Goal: Task Accomplishment & Management: Complete application form

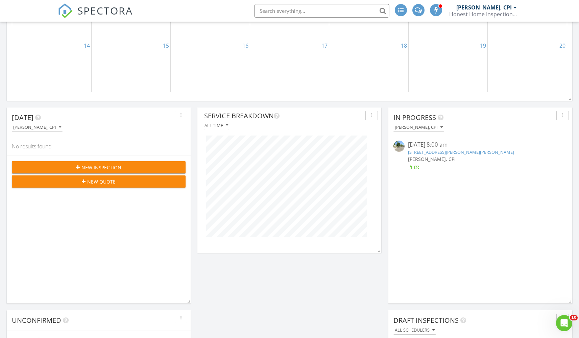
scroll to position [327, 0]
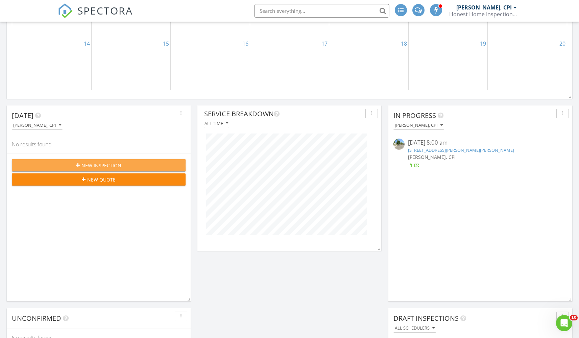
click at [126, 163] on div "New Inspection" at bounding box center [98, 165] width 163 height 7
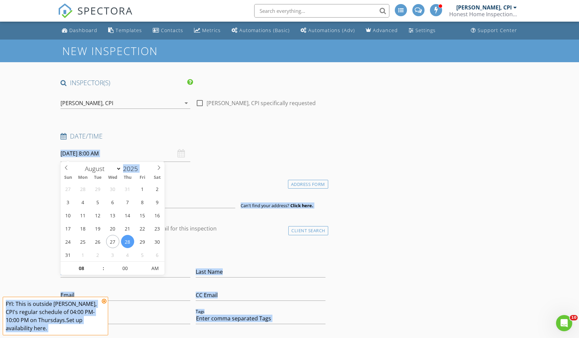
click at [151, 156] on input "08/28/2025 8:00 AM" at bounding box center [126, 153] width 130 height 17
type input "08/30/2025 8:00 AM"
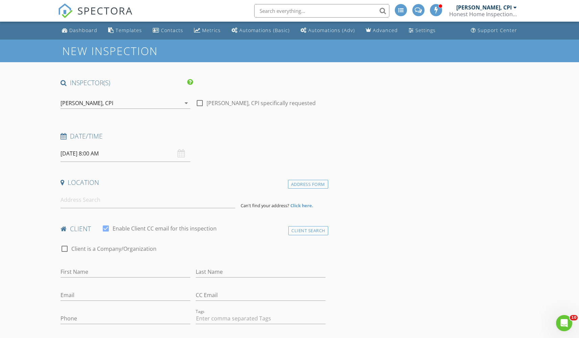
click at [113, 155] on input "08/30/2025 8:00 AM" at bounding box center [126, 153] width 130 height 17
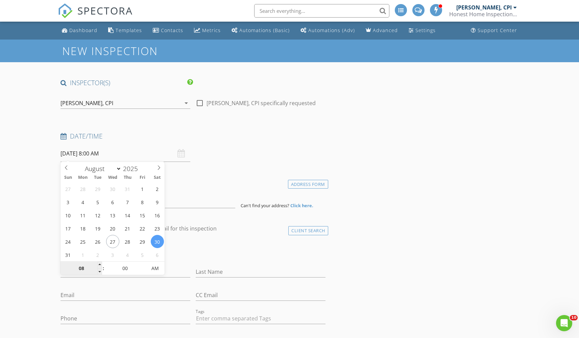
click at [80, 268] on input "08" at bounding box center [82, 269] width 42 height 14
type input "0"
type input "12"
type input "08/30/2025 12:00 AM"
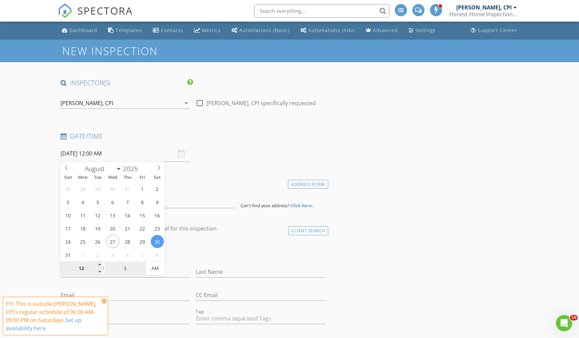
type input "30"
type input "08/30/2025 12:30 PM"
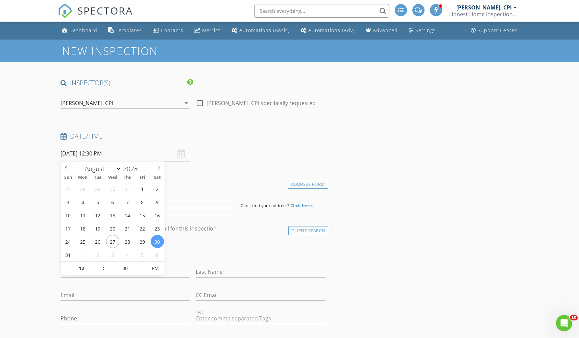
click at [238, 245] on div "check_box_outline_blank Client is a Company/Organization" at bounding box center [193, 252] width 265 height 18
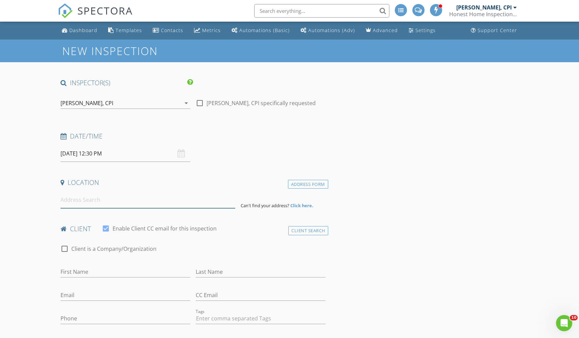
click at [125, 200] on input at bounding box center [148, 200] width 175 height 17
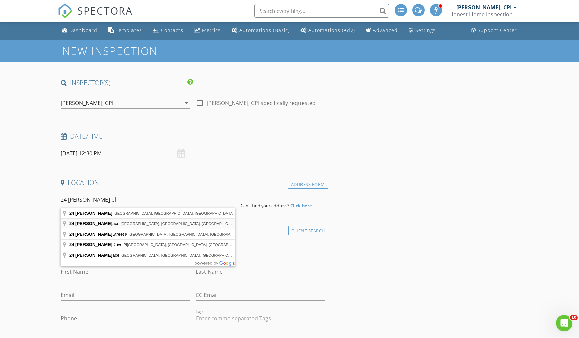
type input "24 Carol Place, Bloomfield, NJ, USA"
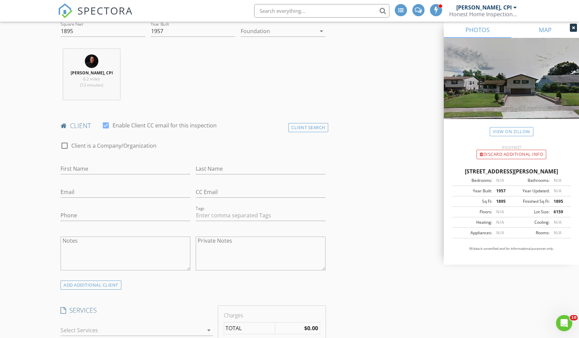
scroll to position [245, 0]
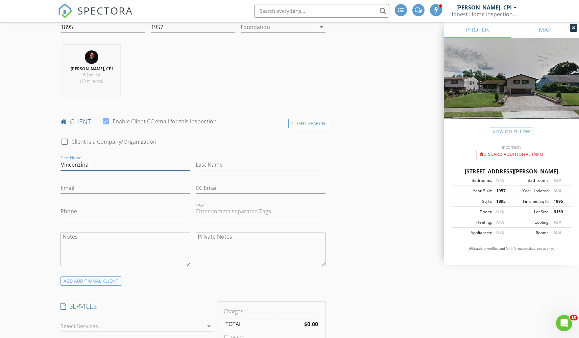
type input "Vincenzina"
type input "Paccino"
type input "vpsmds@gmail.com"
type input "973-699-7319"
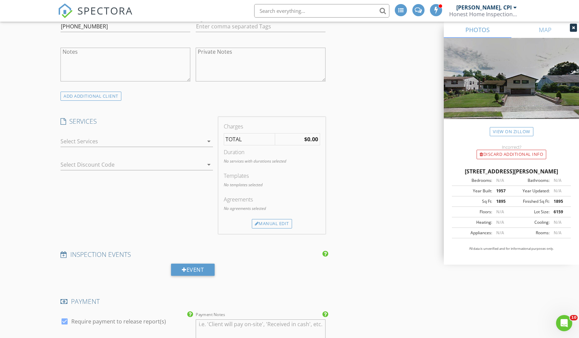
scroll to position [432, 0]
click at [181, 140] on div at bounding box center [132, 140] width 143 height 11
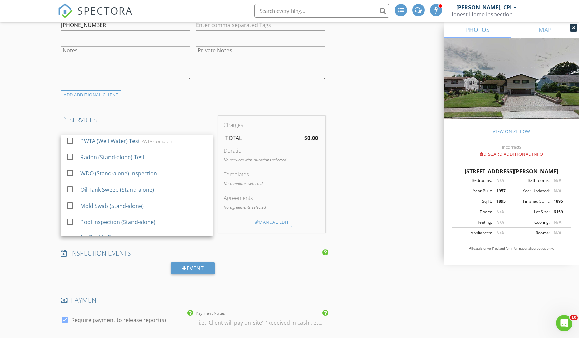
scroll to position [203, 0]
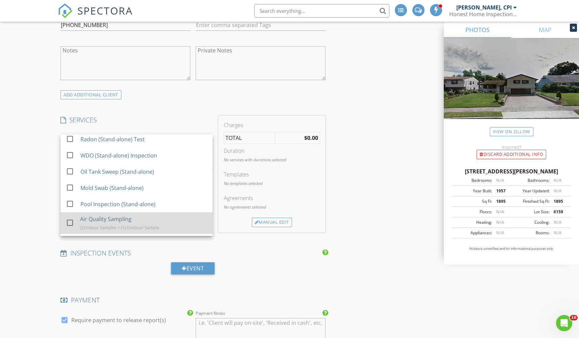
click at [71, 228] on div at bounding box center [69, 222] width 11 height 11
checkbox input "false"
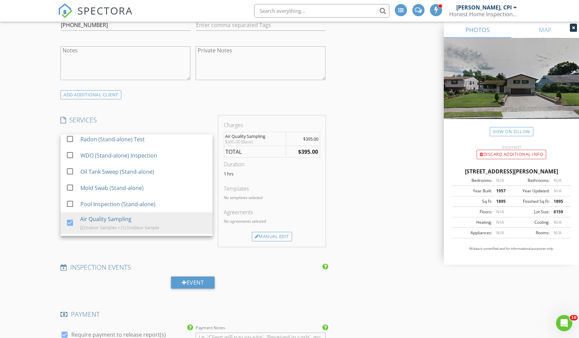
click at [337, 227] on div "INSPECTOR(S) check_box Jason Terranova, CPI PRIMARY Jason Terranova, CPI arrow_…" at bounding box center [289, 279] width 463 height 1264
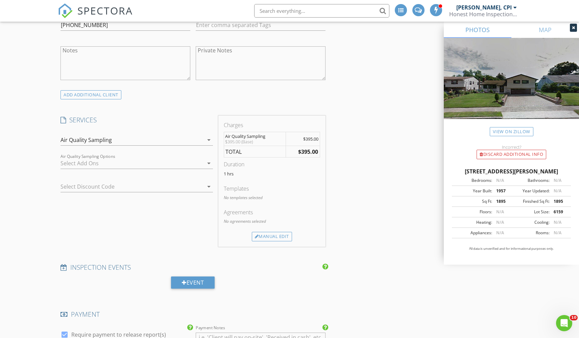
click at [189, 160] on div at bounding box center [132, 163] width 143 height 11
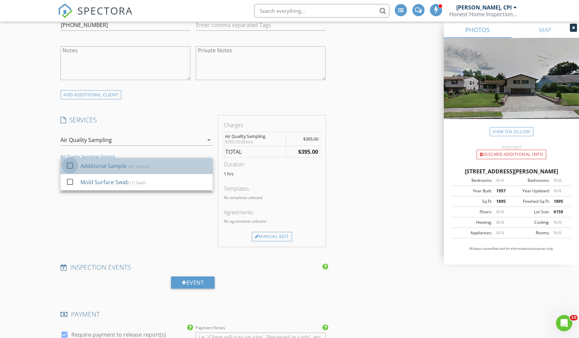
click at [71, 166] on div at bounding box center [69, 165] width 11 height 11
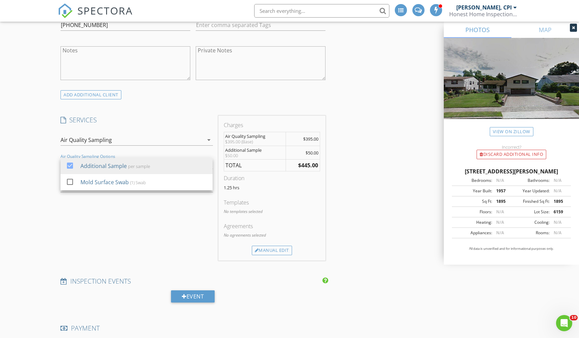
click at [366, 191] on div "INSPECTOR(S) check_box Jason Terranova, CPI PRIMARY Jason Terranova, CPI arrow_…" at bounding box center [289, 286] width 463 height 1278
click at [148, 160] on div "Additional Sample" at bounding box center [132, 163] width 143 height 11
click at [355, 204] on div "INSPECTOR(S) check_box [PERSON_NAME], CPI PRIMARY [PERSON_NAME], CPI arrow_drop…" at bounding box center [289, 286] width 463 height 1278
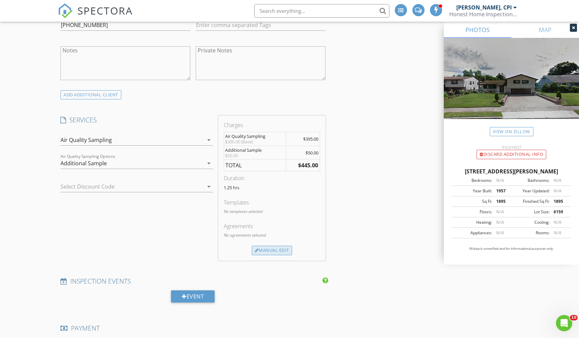
click at [279, 247] on div "Manual Edit" at bounding box center [272, 250] width 40 height 9
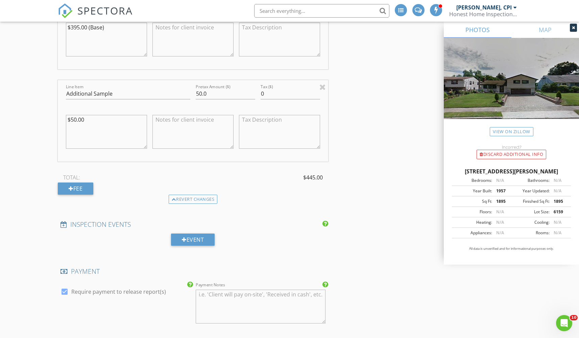
scroll to position [611, 0]
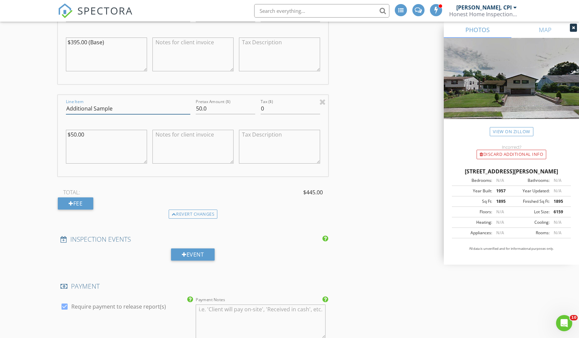
drag, startPoint x: 120, startPoint y: 108, endPoint x: 61, endPoint y: 107, distance: 58.8
click at [78, 204] on div "Fee" at bounding box center [75, 203] width 35 height 12
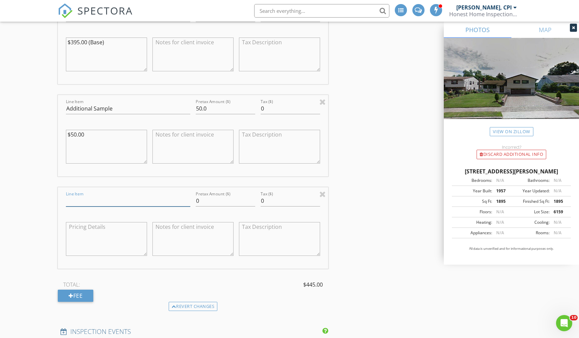
paste input "Additional Sample"
type input "Additional Sample"
click at [89, 292] on div "Fee" at bounding box center [75, 296] width 35 height 12
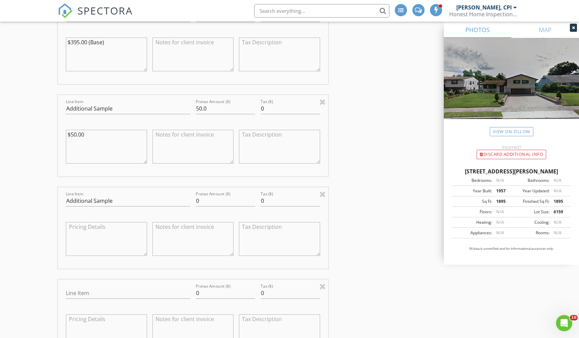
click at [93, 286] on div "Line Item" at bounding box center [128, 295] width 124 height 22
type input "Visual Mold Assessment"
click at [352, 284] on div "INSPECTOR(S) check_box [PERSON_NAME], CPI PRIMARY [PERSON_NAME], CPI arrow_drop…" at bounding box center [289, 267] width 463 height 1600
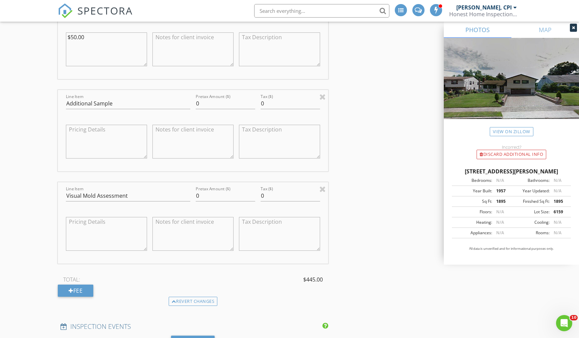
scroll to position [736, 0]
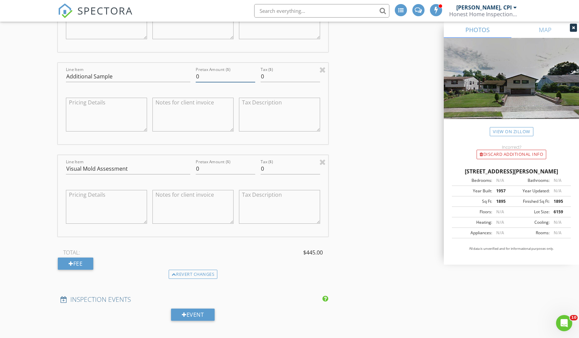
click at [212, 78] on input "0" at bounding box center [225, 76] width 59 height 11
type input "50"
click at [206, 170] on input "0" at bounding box center [225, 168] width 59 height 11
click at [359, 190] on div "INSPECTOR(S) check_box [PERSON_NAME], CPI PRIMARY [PERSON_NAME], CPI arrow_drop…" at bounding box center [289, 143] width 463 height 1600
click at [212, 167] on input "50" at bounding box center [225, 168] width 59 height 11
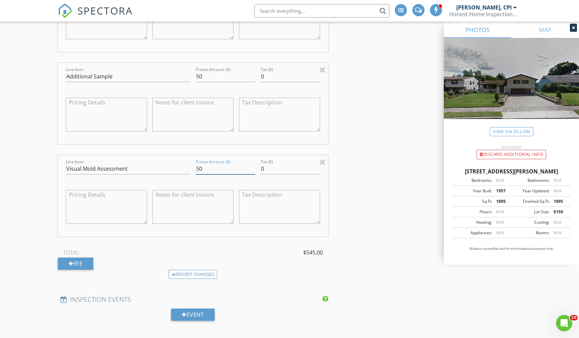
click at [212, 167] on input "50" at bounding box center [225, 168] width 59 height 11
type input "195"
click at [407, 210] on div "INSPECTOR(S) check_box [PERSON_NAME], CPI PRIMARY [PERSON_NAME], CPI arrow_drop…" at bounding box center [289, 143] width 463 height 1600
click at [92, 259] on div "Fee" at bounding box center [75, 264] width 35 height 12
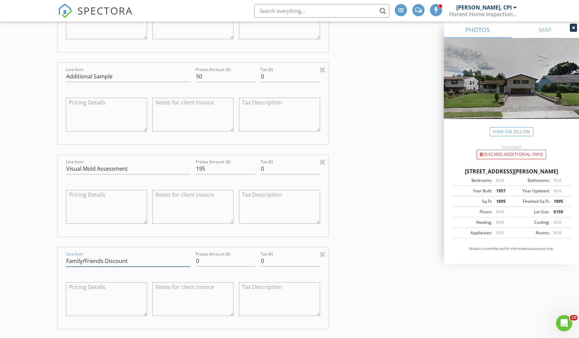
type input "Family/Friends Discount"
click at [208, 260] on input "0" at bounding box center [225, 261] width 59 height 11
click at [388, 285] on div "INSPECTOR(S) check_box [PERSON_NAME], CPI PRIMARY [PERSON_NAME], CPI arrow_drop…" at bounding box center [289, 189] width 463 height 1693
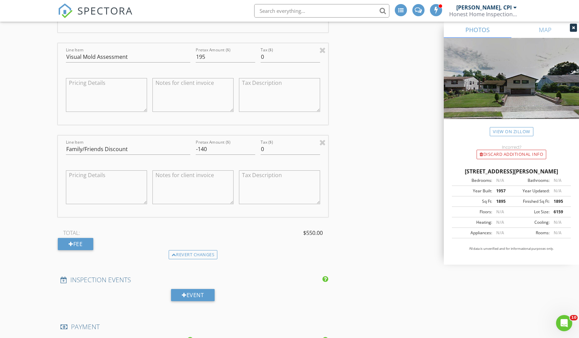
scroll to position [808, 0]
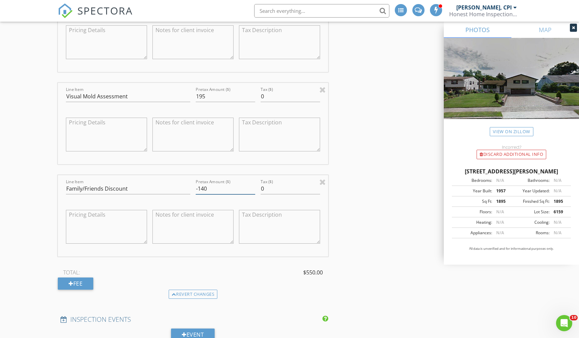
click at [202, 185] on input "-140" at bounding box center [225, 188] width 59 height 11
type input "-240"
click at [401, 206] on div "INSPECTOR(S) check_box [PERSON_NAME], CPI PRIMARY [PERSON_NAME], CPI arrow_drop…" at bounding box center [289, 116] width 463 height 1693
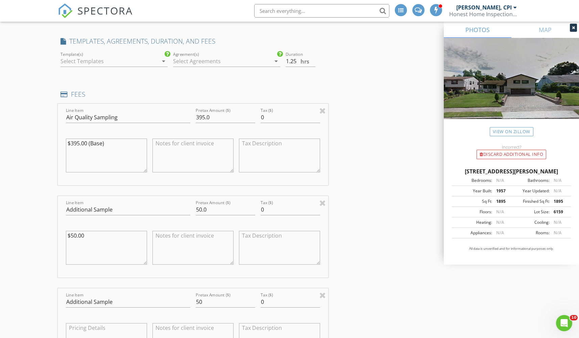
scroll to position [501, 0]
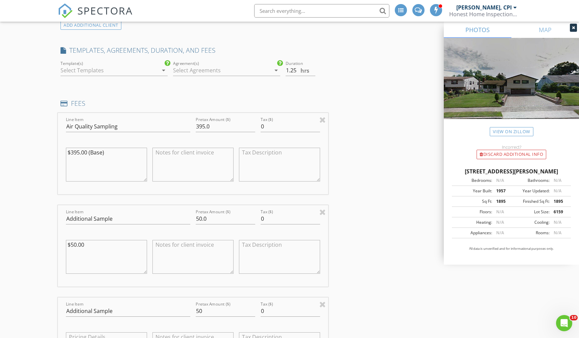
click at [213, 163] on textarea at bounding box center [192, 165] width 81 height 34
type textarea "(1) Outdoor; (2) Indoor"
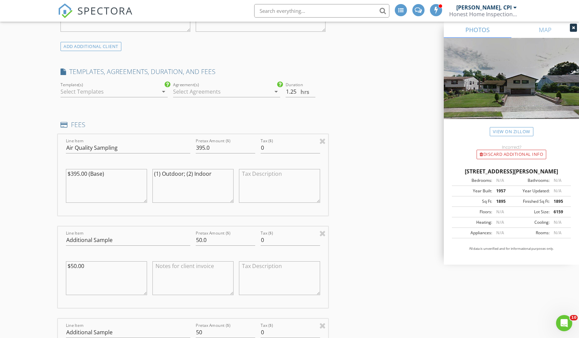
scroll to position [494, 0]
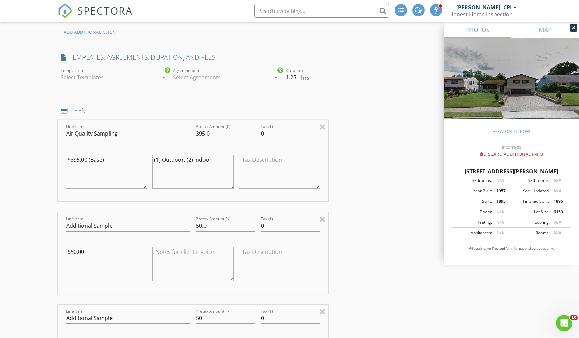
click at [232, 78] on div at bounding box center [222, 77] width 98 height 11
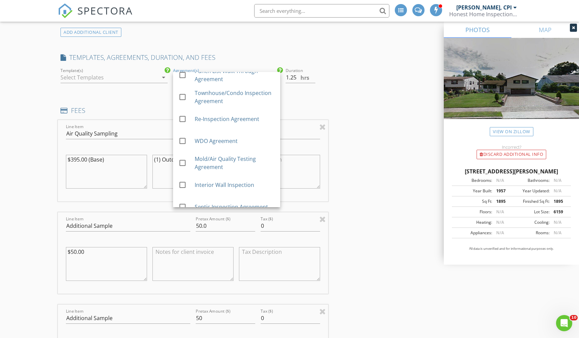
scroll to position [63, 0]
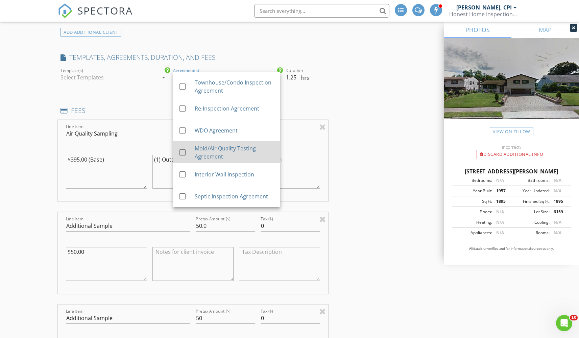
click at [183, 152] on div at bounding box center [182, 152] width 11 height 11
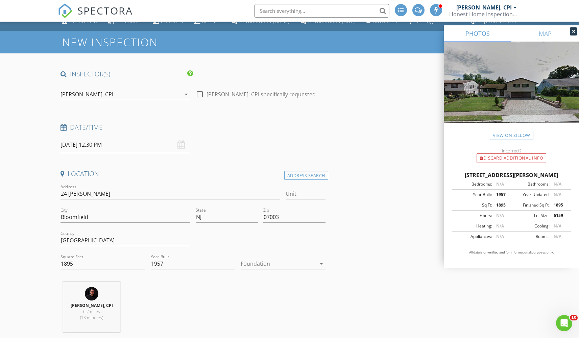
scroll to position [0, 0]
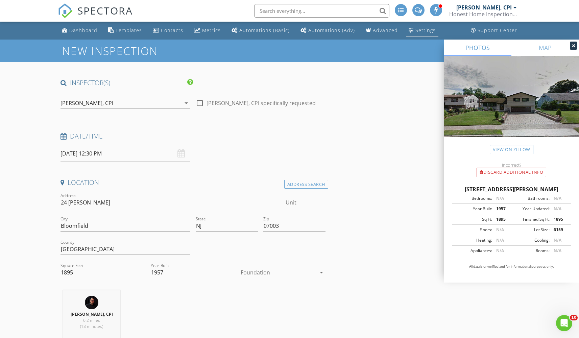
click at [415, 30] on div "Settings" at bounding box center [425, 30] width 20 height 6
click at [255, 137] on h4 "Date/Time" at bounding box center [193, 136] width 265 height 9
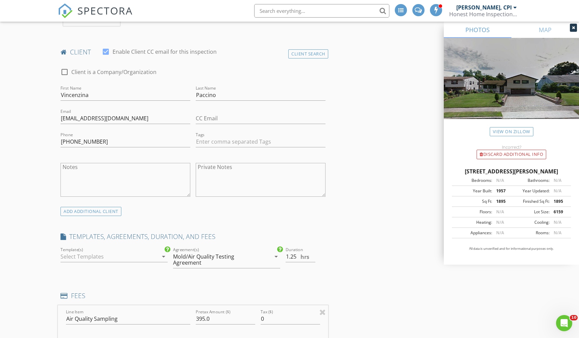
scroll to position [381, 0]
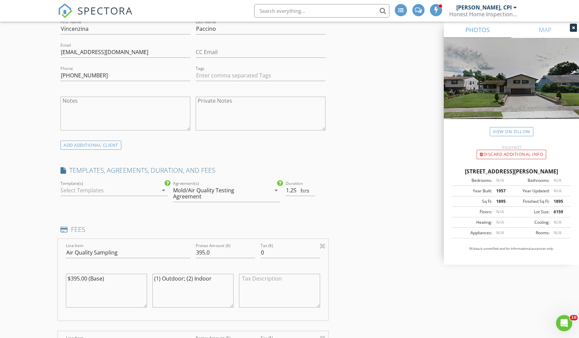
click at [229, 194] on div "Mold/Air Quality Testing Agreement" at bounding box center [217, 193] width 88 height 12
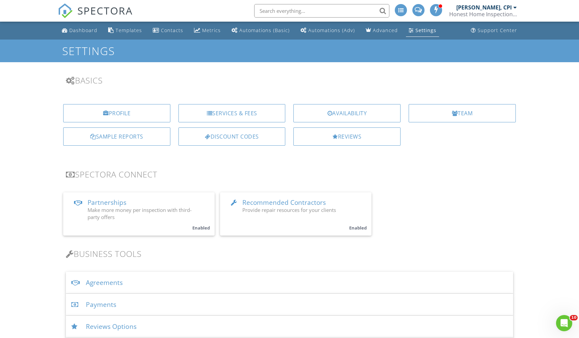
click at [116, 281] on div "Agreements" at bounding box center [289, 283] width 447 height 22
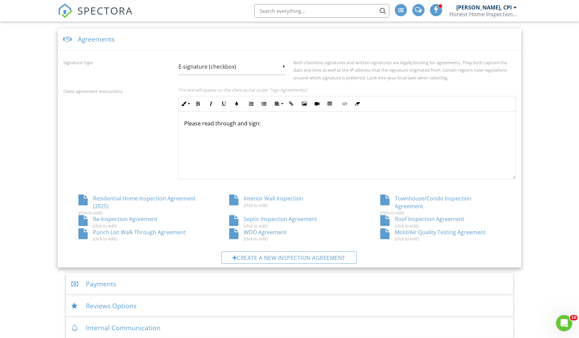
scroll to position [245, 0]
click at [365, 239] on div "Mold/Air Quality Testing Agreement (click to edit)" at bounding box center [440, 233] width 151 height 13
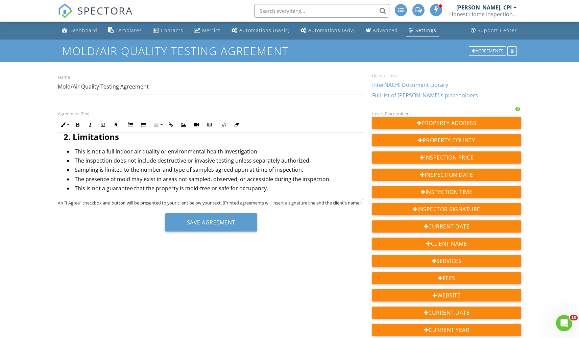
scroll to position [369, 0]
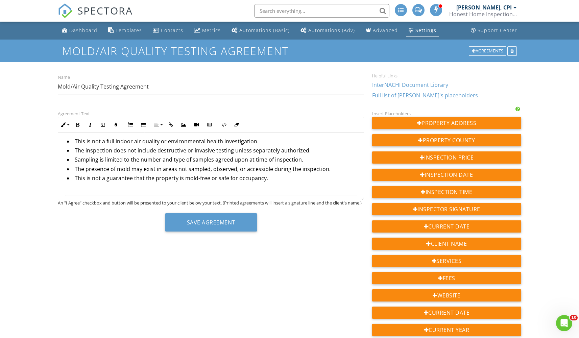
click at [301, 156] on li "The inspection does not include destructive or invasive testing unless separate…" at bounding box center [212, 151] width 291 height 9
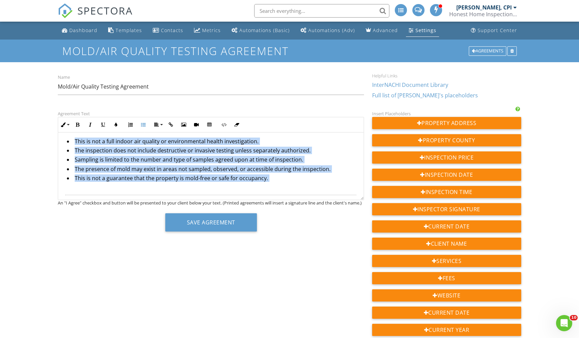
copy div "Honest Home Inspections NJ LLC – Mold Inspection Agreement Revised August 1, 20…"
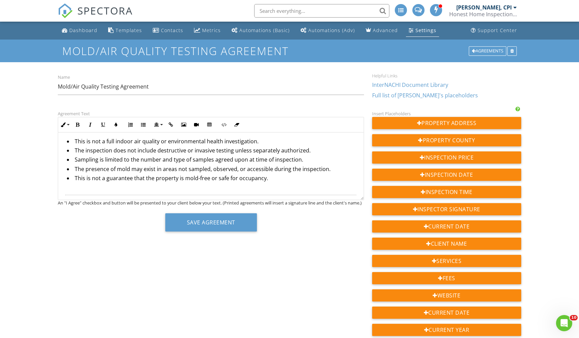
click at [487, 47] on div "Agreements" at bounding box center [488, 50] width 38 height 9
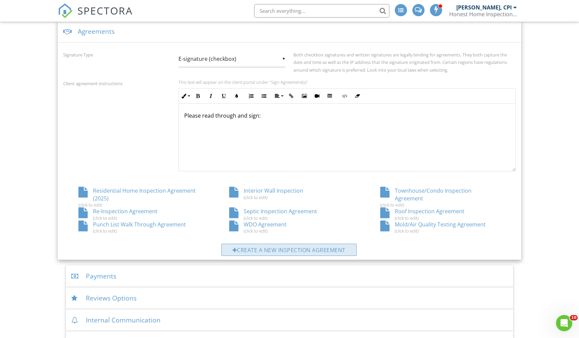
click at [269, 256] on div "Create a new inspection agreement" at bounding box center [288, 250] width 135 height 12
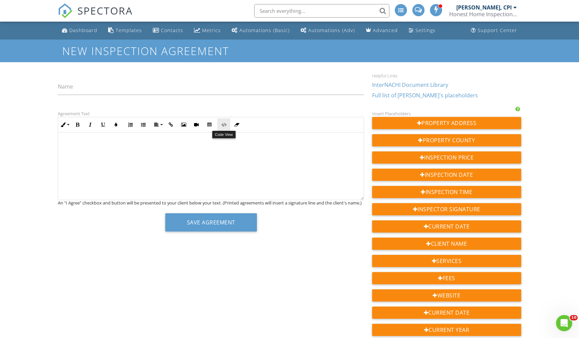
click at [226, 127] on button "Code View" at bounding box center [223, 124] width 13 height 13
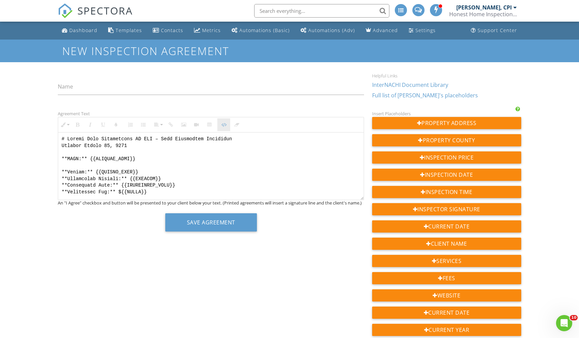
scroll to position [697, 0]
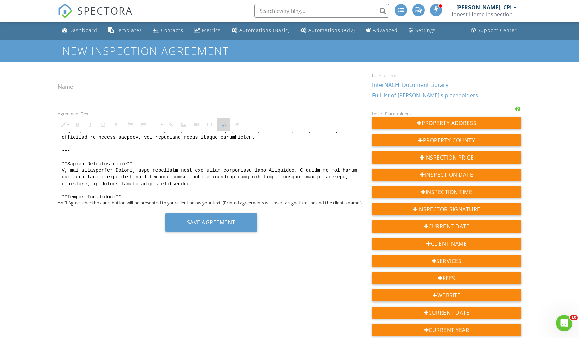
click at [225, 127] on button "Code View" at bounding box center [223, 124] width 13 height 13
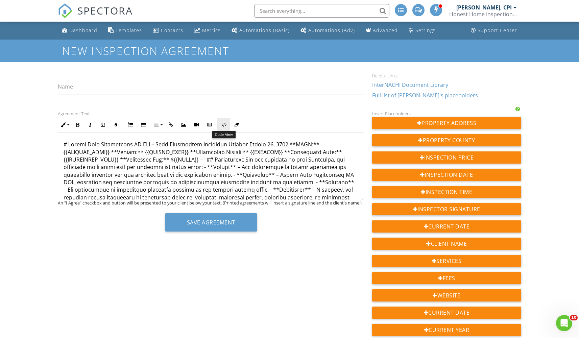
click at [227, 123] on button "Code View" at bounding box center [223, 124] width 13 height 13
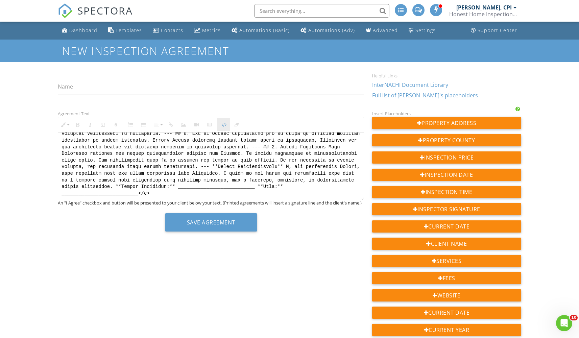
scroll to position [273, 0]
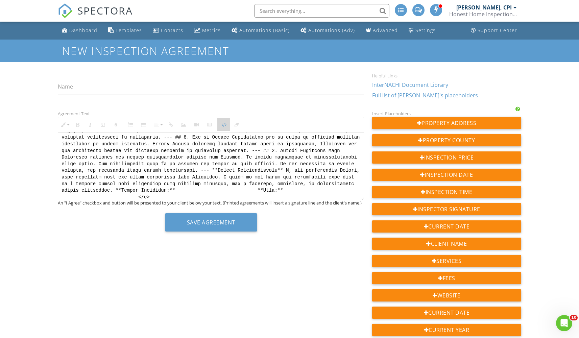
click at [227, 123] on button "Code View" at bounding box center [223, 124] width 13 height 13
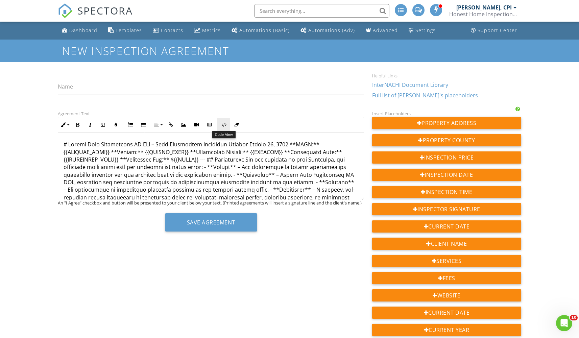
click at [226, 122] on button "Code View" at bounding box center [223, 124] width 13 height 13
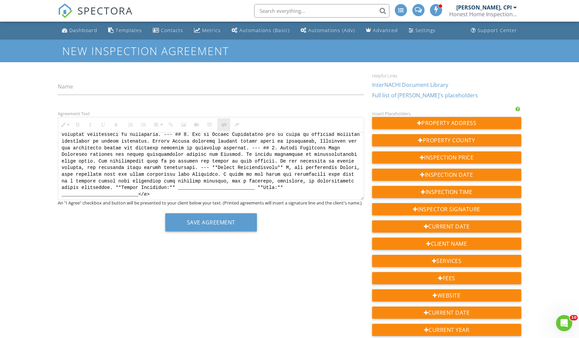
paste textarea "section> <h2>Honest Home Inspections NJ LLC – Mold Inspection Agreement</h2> <p…"
type textarea "<section> <h2>Honest Home Inspections NJ LLC – Mold Inspection Agreement</h2> <…"
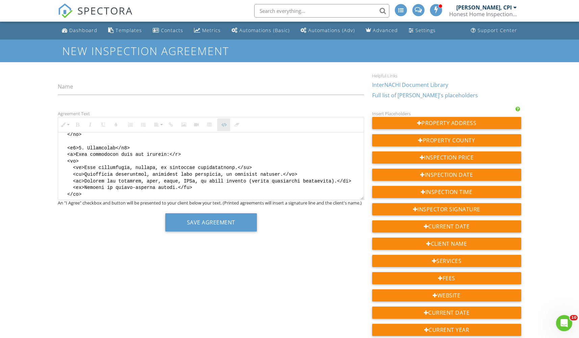
scroll to position [504, 0]
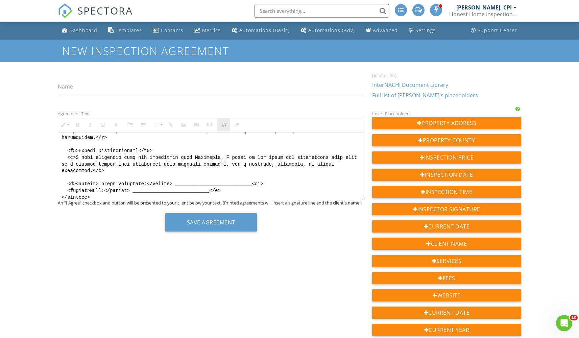
click at [226, 121] on button "Code View" at bounding box center [223, 124] width 13 height 13
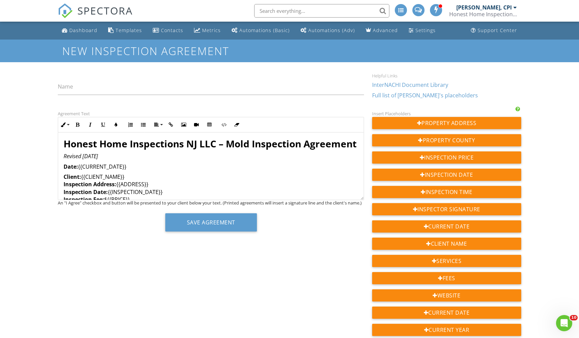
drag, startPoint x: 128, startPoint y: 168, endPoint x: 51, endPoint y: 142, distance: 80.8
click at [161, 124] on button "Align" at bounding box center [157, 124] width 13 height 13
click at [166, 146] on link "[GEOGRAPHIC_DATA]" at bounding box center [162, 145] width 21 height 10
click at [224, 160] on em "Revised August 26, 2025" at bounding box center [211, 155] width 34 height 7
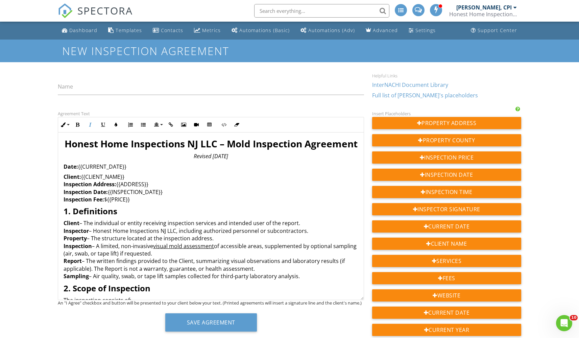
click at [352, 297] on div "Honest Home Inspections NJ LLC – Mold Inspection Agreement Revised August 2025 …" at bounding box center [211, 216] width 306 height 168
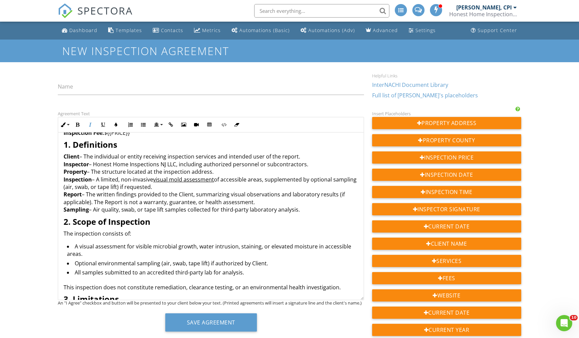
scroll to position [53, 0]
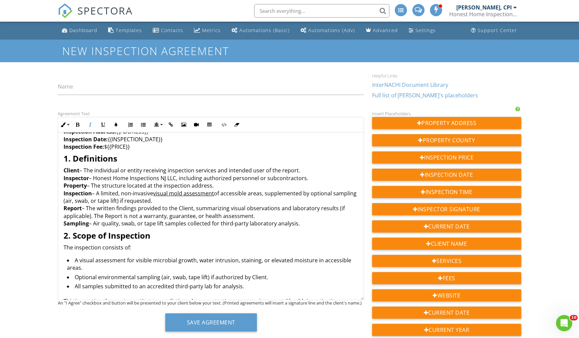
click at [316, 227] on p "Client – The individual or entity receiving inspection services and intended us…" at bounding box center [211, 197] width 295 height 61
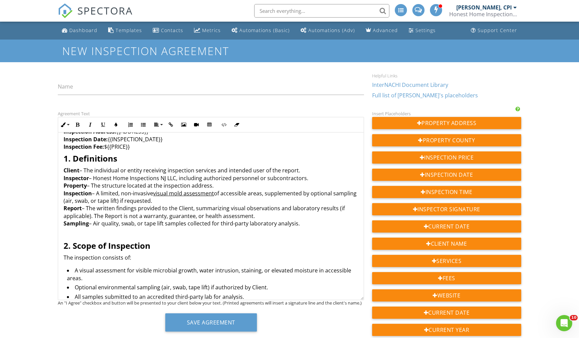
click at [147, 151] on p "Client: {{CLIENT_NAME}} Inspection Address: {{ADDRESS}} Inspection Date: {{INSP…" at bounding box center [211, 135] width 295 height 30
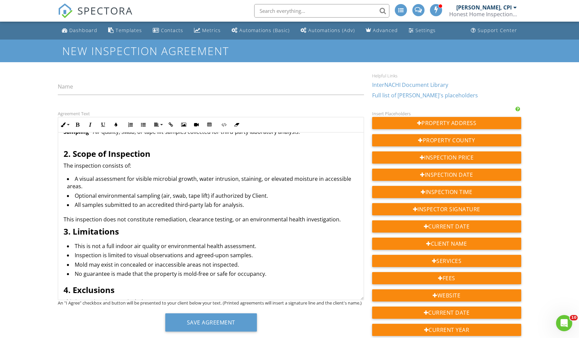
scroll to position [158, 0]
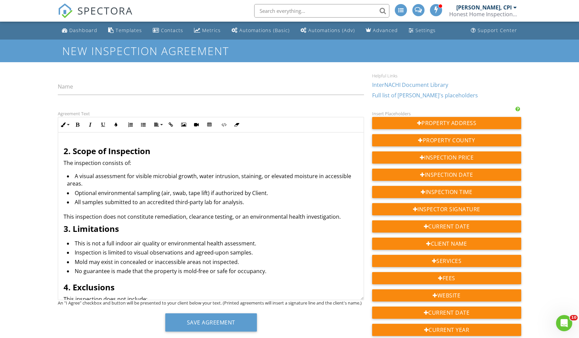
click at [341, 220] on p "This inspection does not constitute remediation, clearance testing, or an envir…" at bounding box center [211, 216] width 295 height 7
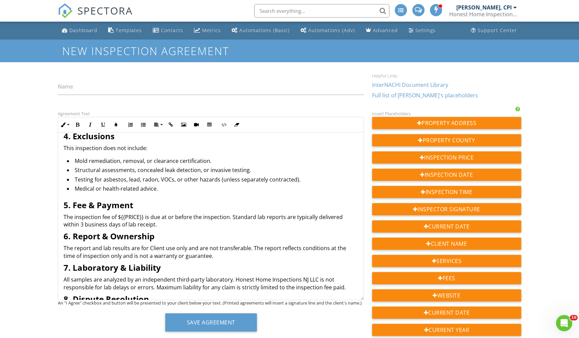
scroll to position [327, 0]
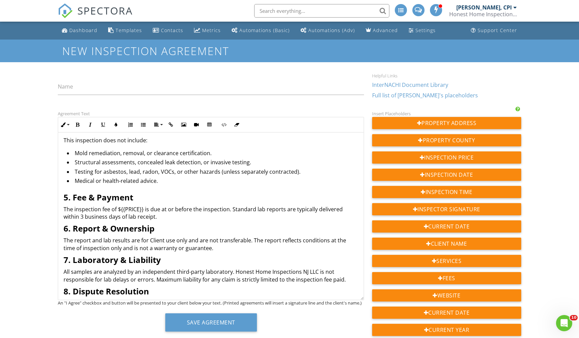
click at [168, 221] on p "The inspection fee of ${{PRICE}} is due at or before the inspection. Standard l…" at bounding box center [211, 213] width 295 height 15
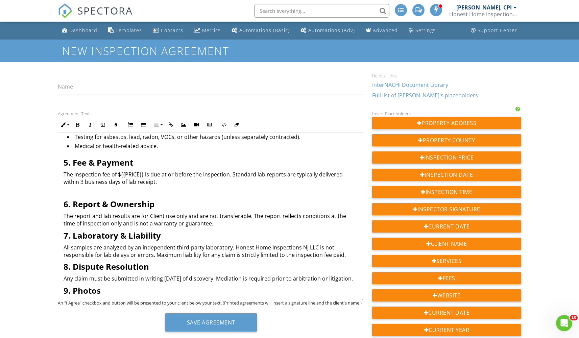
scroll to position [366, 0]
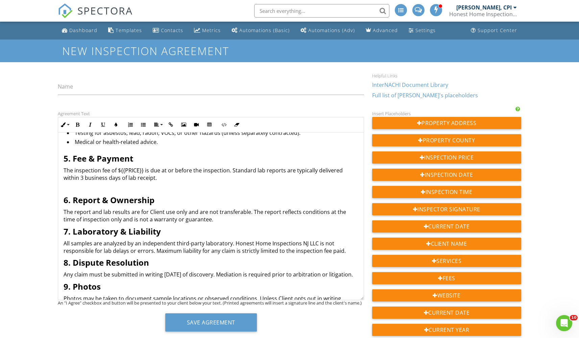
click at [228, 223] on p "The report and lab results are for Client use only and are not transferable. Th…" at bounding box center [211, 215] width 295 height 15
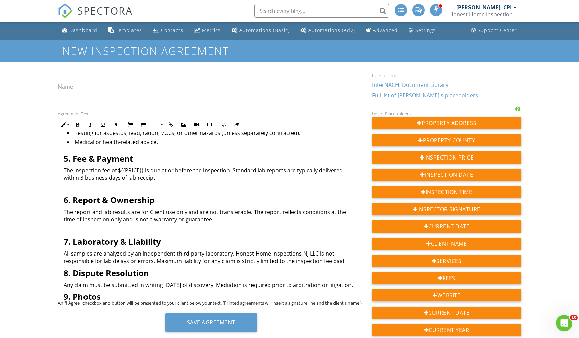
click at [347, 265] on p "All samples are analyzed by an independent third-party laboratory. Honest Home …" at bounding box center [211, 257] width 295 height 15
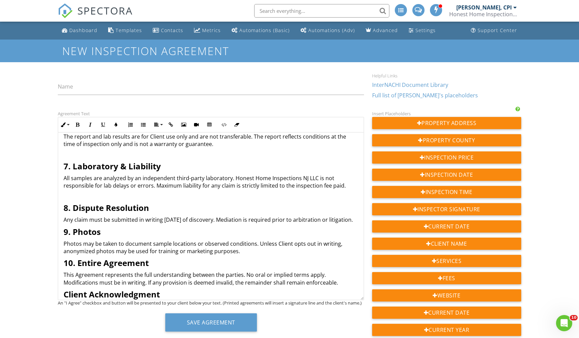
scroll to position [444, 0]
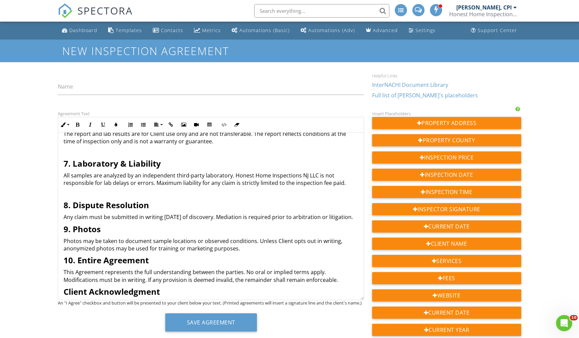
click at [97, 221] on p "Any claim must be submitted in writing within 10 days of discovery. Mediation i…" at bounding box center [211, 216] width 295 height 7
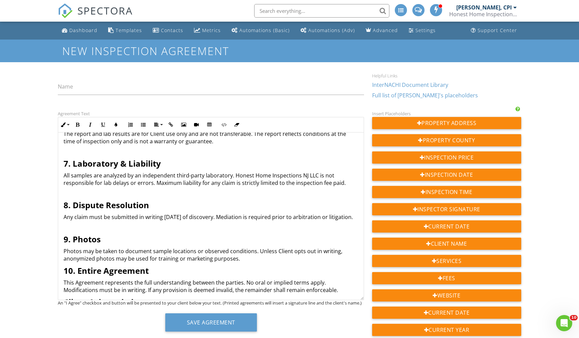
click at [250, 263] on p "Photos may be taken to document sample locations or observed conditions. Unless…" at bounding box center [211, 254] width 295 height 15
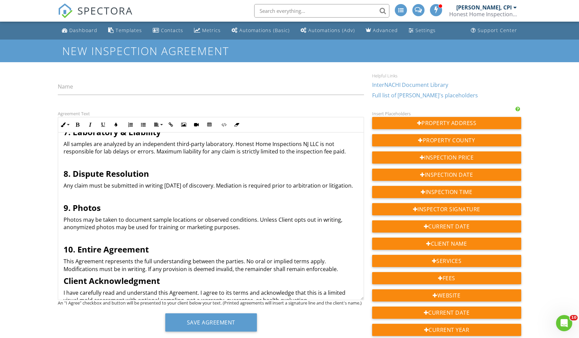
scroll to position [520, 0]
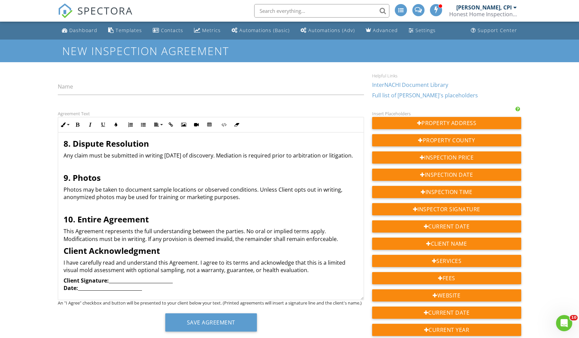
click at [342, 240] on p "This Agreement represents the full understanding between the parties. No oral o…" at bounding box center [211, 234] width 295 height 15
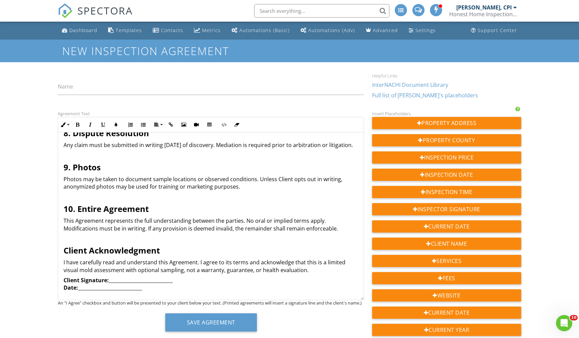
scroll to position [530, 0]
drag, startPoint x: 159, startPoint y: 292, endPoint x: 45, endPoint y: 282, distance: 114.3
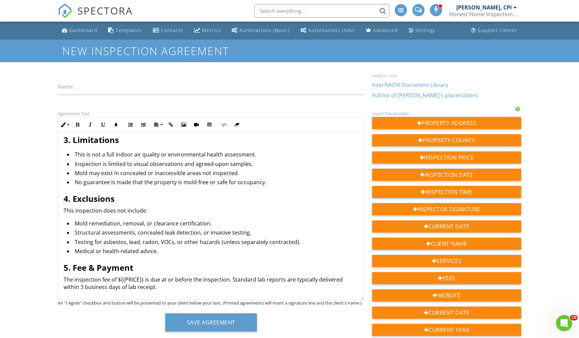
scroll to position [199, 0]
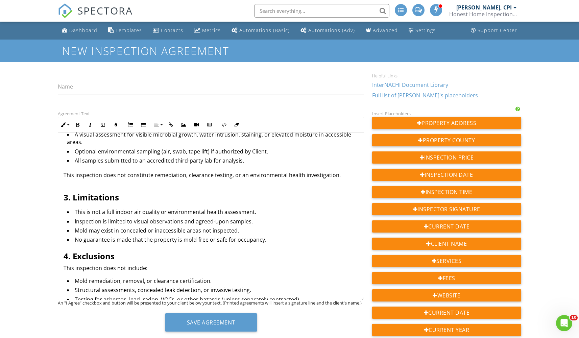
click at [75, 189] on p at bounding box center [211, 185] width 295 height 7
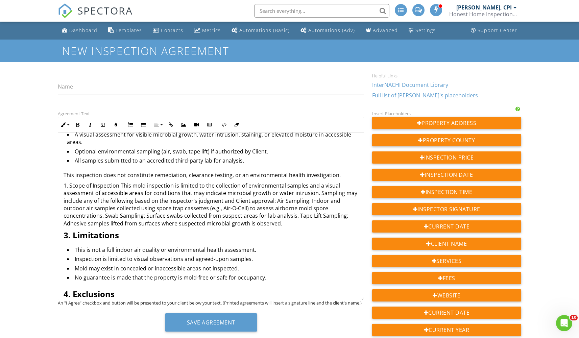
click at [71, 195] on p "1. Scope of Inspection This mold inspection is limited to the collection of env…" at bounding box center [211, 204] width 295 height 45
drag, startPoint x: 115, startPoint y: 195, endPoint x: 61, endPoint y: 192, distance: 54.2
click at [61, 192] on div "Honest Home Inspections NJ LLC – Mold Inspection Agreement Revised August 2025 …" at bounding box center [211, 290] width 306 height 714
click at [78, 196] on p "This mold inspection is limited to the collection of environmental samples and …" at bounding box center [211, 204] width 295 height 45
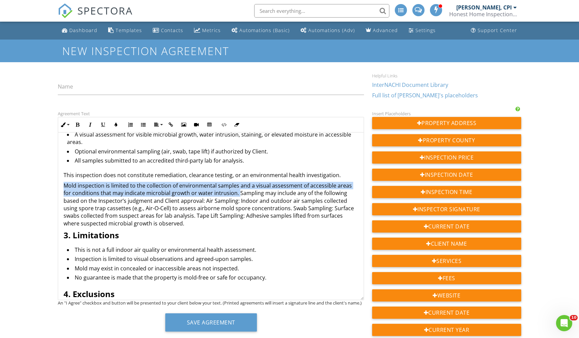
drag, startPoint x: 238, startPoint y: 202, endPoint x: 58, endPoint y: 195, distance: 180.0
click at [58, 195] on div "Honest Home Inspections NJ LLC – Mold Inspection Agreement Revised August 2025 …" at bounding box center [211, 290] width 306 height 714
copy p "Mold inspection is limited to the collection of environmental samples and a vis…"
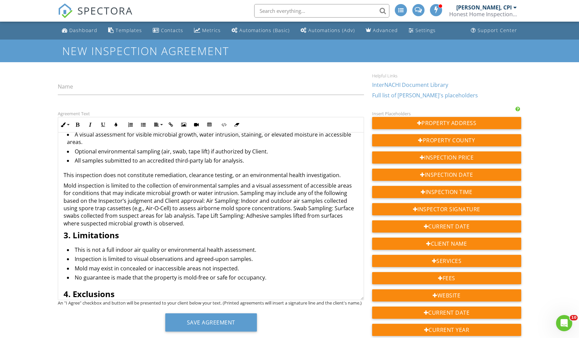
click at [248, 166] on li "All samples submitted to an accredited third-party lab for analysis." at bounding box center [212, 161] width 291 height 9
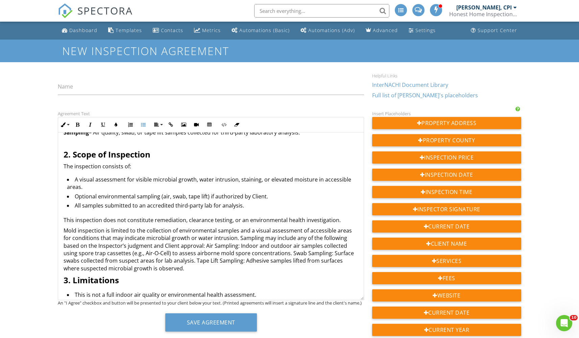
scroll to position [180, 0]
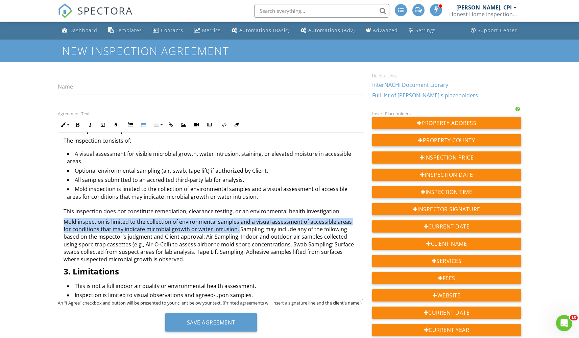
drag, startPoint x: 237, startPoint y: 239, endPoint x: 50, endPoint y: 231, distance: 186.8
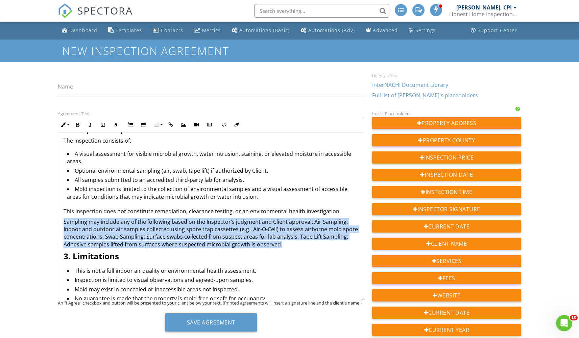
drag, startPoint x: 285, startPoint y: 253, endPoint x: 39, endPoint y: 227, distance: 246.7
copy p "Sampling may include any of the following based on the Inspector’s judgment and…"
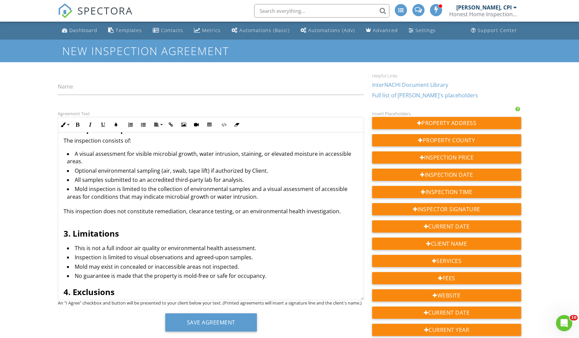
click at [271, 202] on li "Mold inspection is limited to the collection of environmental samples and a vis…" at bounding box center [212, 193] width 291 height 17
click at [275, 167] on li "A visual assessment for visible microbial growth, water intrusion, staining, or…" at bounding box center [212, 158] width 291 height 17
click at [275, 176] on li "Optional environmental sampling (air, swab, tape lift) if authorized by Client." at bounding box center [212, 171] width 291 height 9
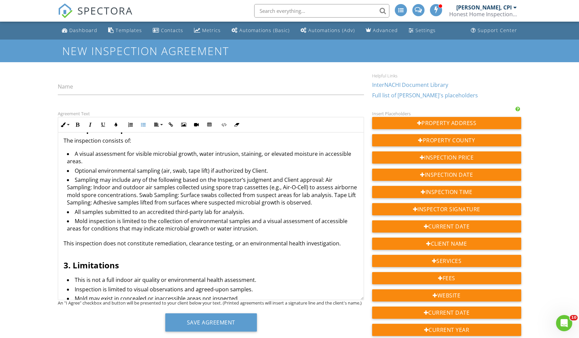
click at [73, 188] on li "Sampling may include any of the following based on the Inspector’s judgment and…" at bounding box center [212, 192] width 291 height 32
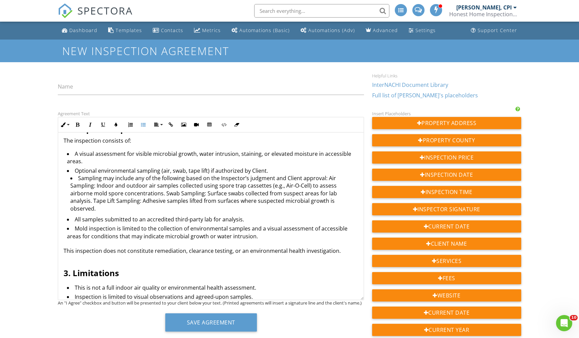
click at [324, 187] on li "Sampling may include any of the following based on the Inspector’s judgment and…" at bounding box center [214, 194] width 288 height 40
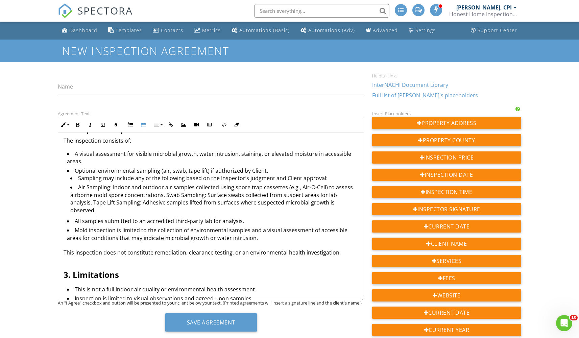
click at [166, 205] on li "Air Sampling: Indoor and outdoor air samples collected using spore trap cassett…" at bounding box center [214, 200] width 288 height 32
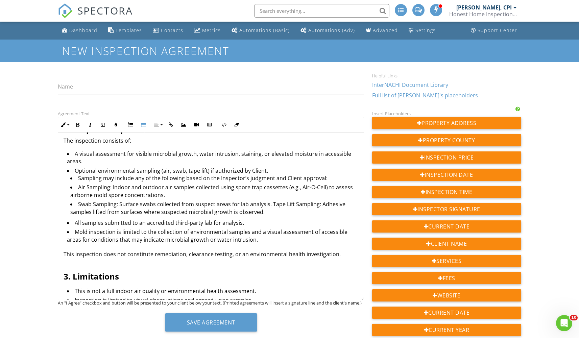
click at [270, 214] on li "Swab Sampling: Surface swabs collected from suspect areas for lab analysis. Tap…" at bounding box center [214, 208] width 288 height 17
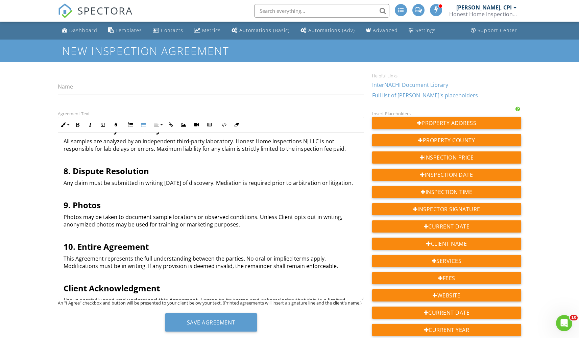
scroll to position [584, 0]
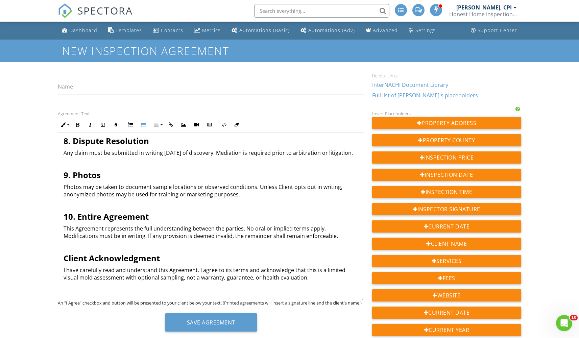
click at [109, 87] on input "Name" at bounding box center [211, 86] width 306 height 17
click at [102, 81] on input "Mold Assessment Inspection" at bounding box center [211, 86] width 306 height 17
click at [144, 86] on input "Mold Assessment Inspection" at bounding box center [211, 86] width 306 height 17
type input "Mold Assessment Inspection Agreement"
click at [470, 76] on div "Helpful Links" at bounding box center [446, 75] width 149 height 5
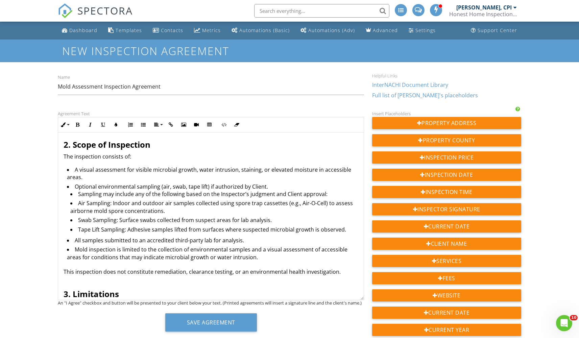
scroll to position [0, 0]
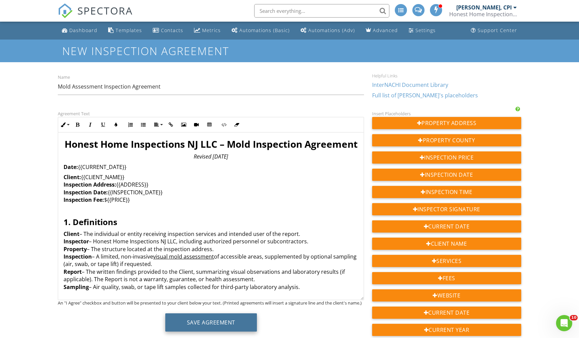
click at [230, 322] on button "Save Agreement" at bounding box center [211, 322] width 92 height 18
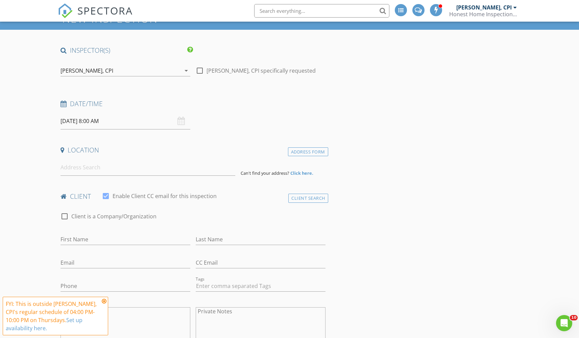
scroll to position [30, 0]
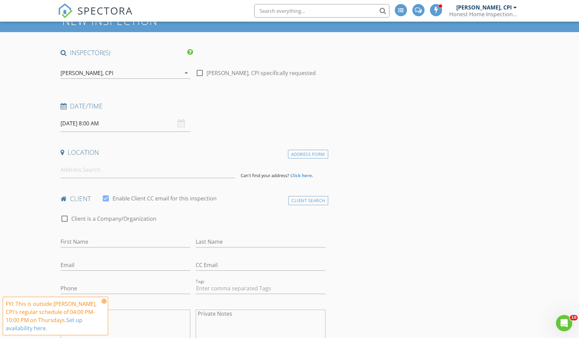
click at [183, 119] on div "[DATE] 8:00 AM" at bounding box center [126, 123] width 130 height 17
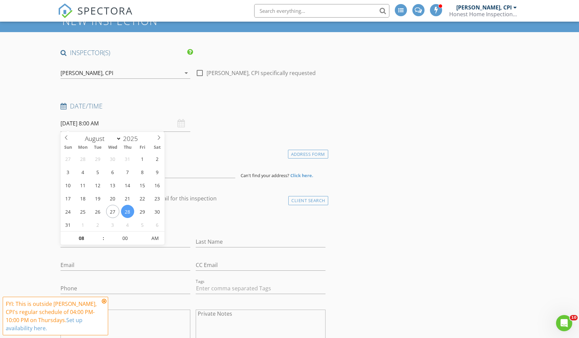
click at [158, 121] on input "[DATE] 8:00 AM" at bounding box center [126, 123] width 130 height 17
type input "[DATE] 8:00 AM"
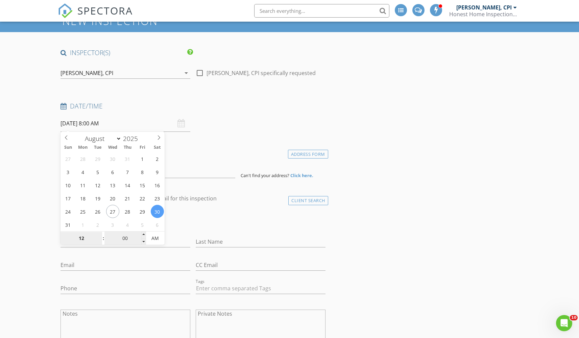
type input "12"
type input "[DATE] 12:00 AM"
click at [122, 240] on input "00" at bounding box center [125, 239] width 42 height 14
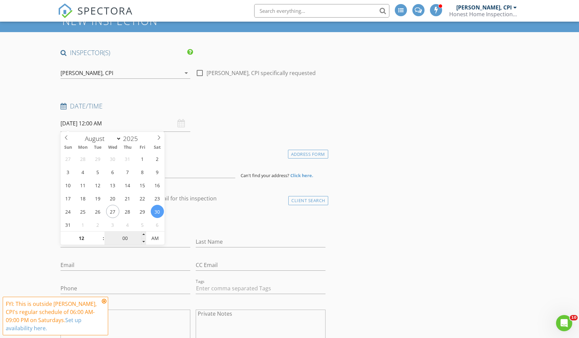
click at [126, 239] on input "00" at bounding box center [125, 239] width 42 height 14
click at [125, 240] on input "00" at bounding box center [125, 239] width 42 height 14
type input "30"
type input "[DATE] 12:30 PM"
click at [160, 241] on span "AM" at bounding box center [155, 239] width 19 height 14
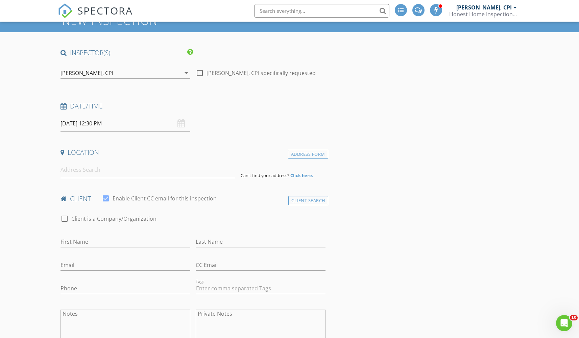
click at [209, 229] on div "check_box_outline_blank Client is a Company/Organization" at bounding box center [193, 222] width 265 height 18
click at [100, 169] on input at bounding box center [148, 170] width 175 height 17
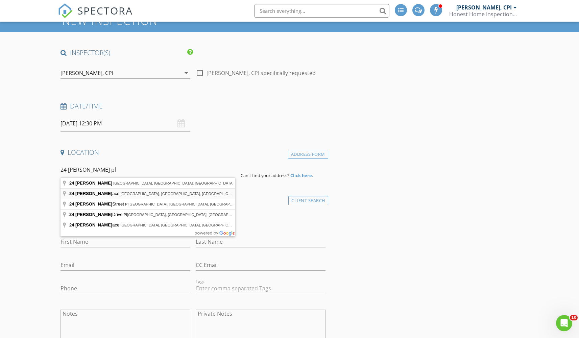
type input "[STREET_ADDRESS][PERSON_NAME]"
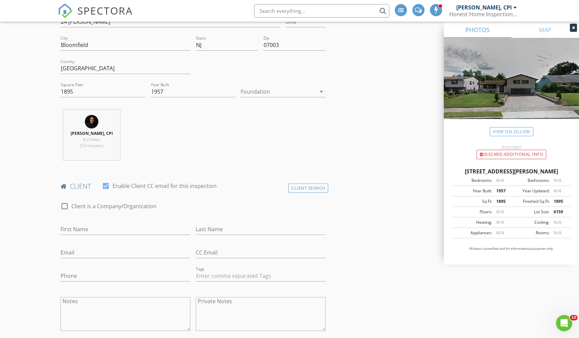
scroll to position [185, 0]
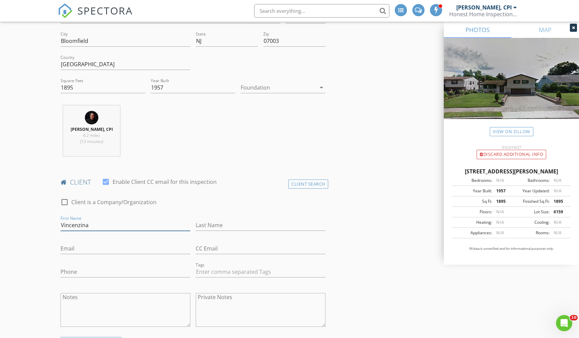
type input "Vincenzina"
type input "Paccino"
type input "[EMAIL_ADDRESS][DOMAIN_NAME]"
type input "[PHONE_NUMBER]"
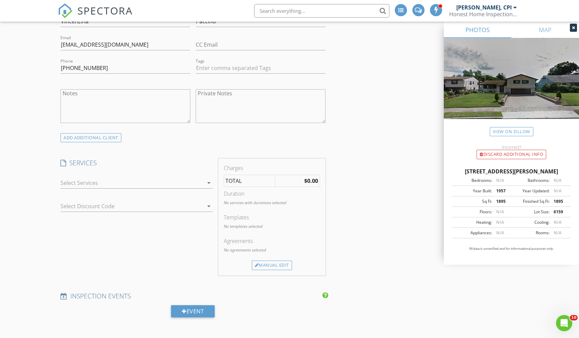
scroll to position [390, 0]
click at [184, 176] on div at bounding box center [132, 181] width 143 height 11
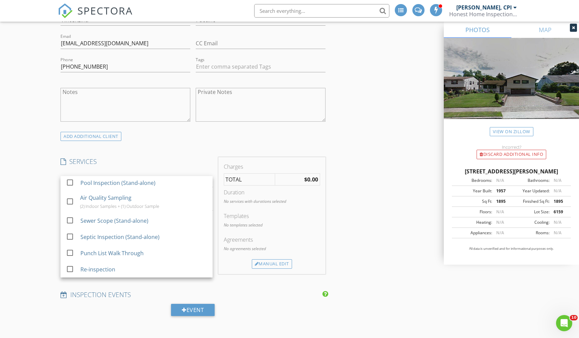
scroll to position [247, 0]
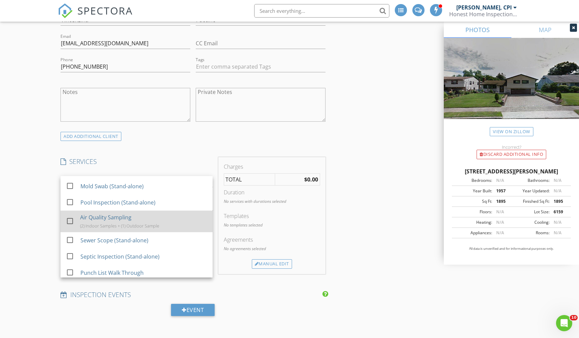
click at [69, 227] on div at bounding box center [69, 220] width 11 height 11
checkbox input "false"
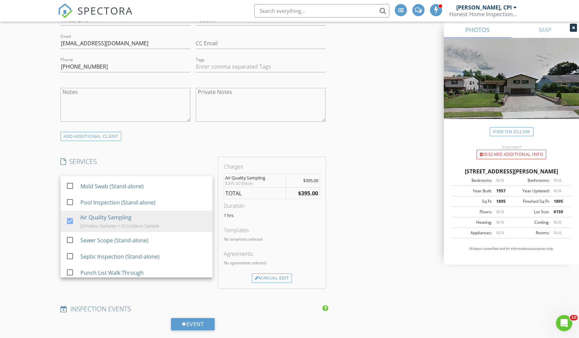
click at [363, 217] on div "INSPECTOR(S) check_box [PERSON_NAME], CPI PRIMARY [PERSON_NAME], CPI arrow_drop…" at bounding box center [289, 320] width 463 height 1264
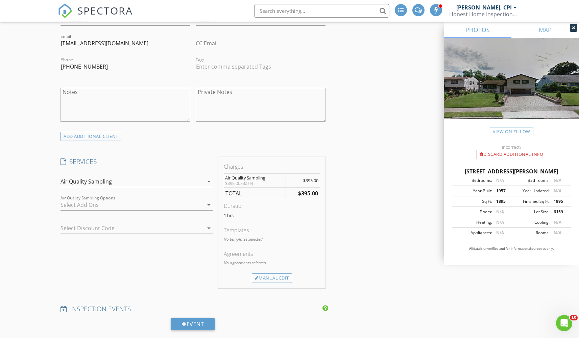
click at [119, 207] on div at bounding box center [132, 204] width 143 height 11
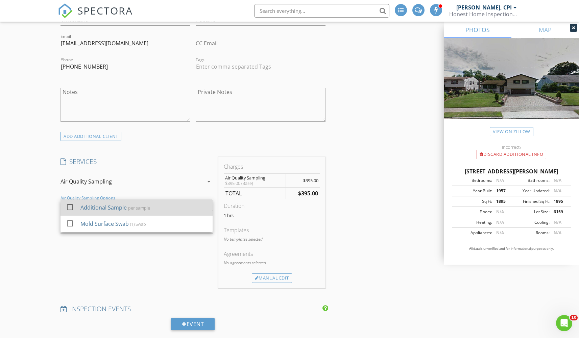
click at [71, 205] on div at bounding box center [69, 206] width 11 height 11
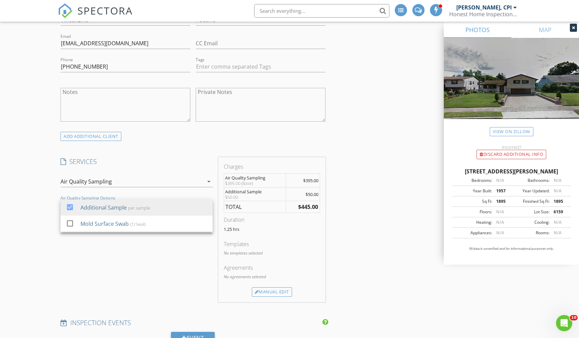
click at [361, 212] on div "INSPECTOR(S) check_box [PERSON_NAME], CPI PRIMARY [PERSON_NAME], CPI arrow_drop…" at bounding box center [289, 327] width 463 height 1278
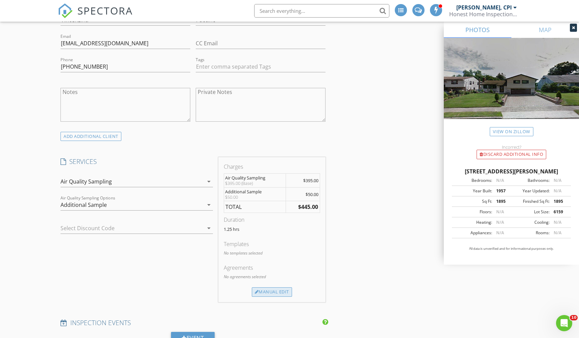
click at [272, 291] on div "Manual Edit" at bounding box center [272, 291] width 40 height 9
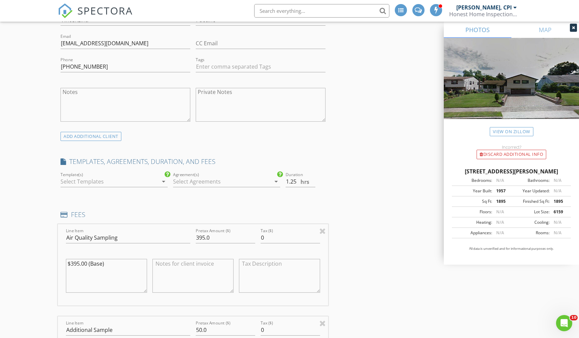
click at [208, 183] on div at bounding box center [222, 181] width 98 height 11
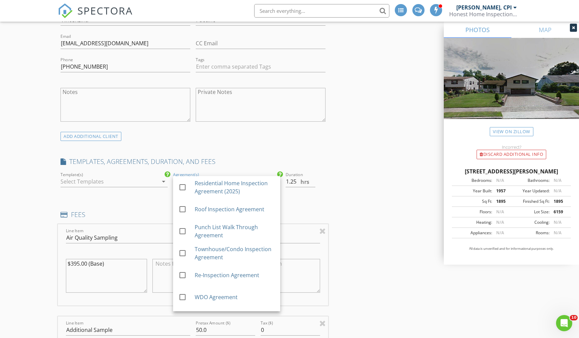
scroll to position [85, 0]
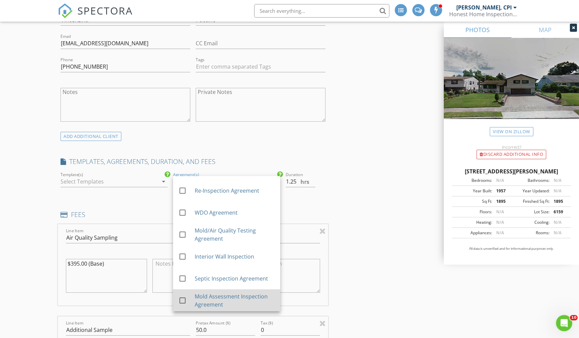
click at [182, 299] on div at bounding box center [182, 300] width 11 height 11
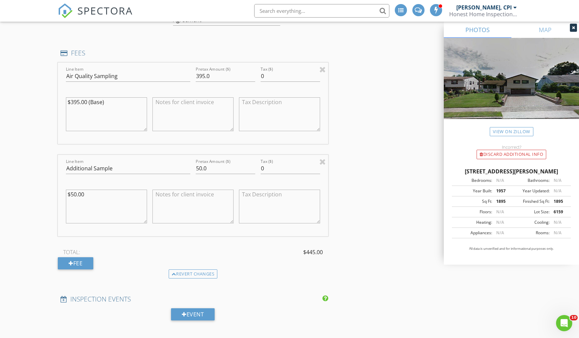
scroll to position [626, 0]
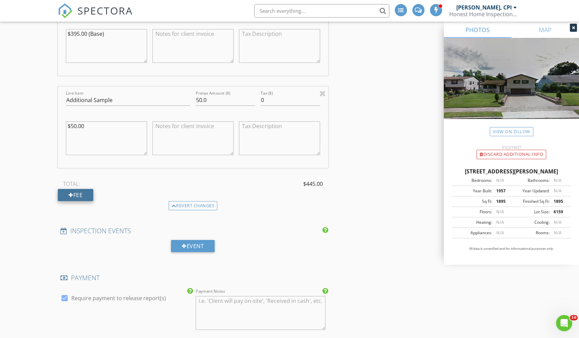
click at [80, 189] on div "Fee" at bounding box center [75, 195] width 35 height 12
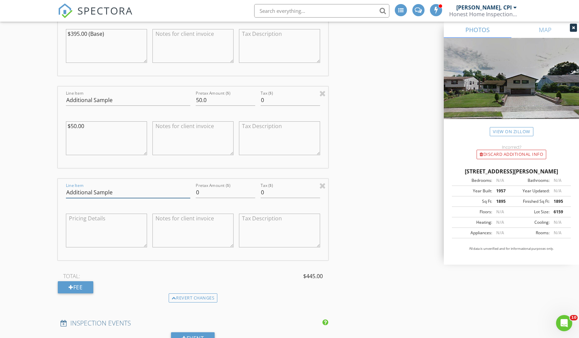
type input "Additional Sample"
click at [219, 192] on input "0" at bounding box center [225, 192] width 59 height 11
type input "50"
click at [83, 281] on div "Fee" at bounding box center [75, 287] width 35 height 12
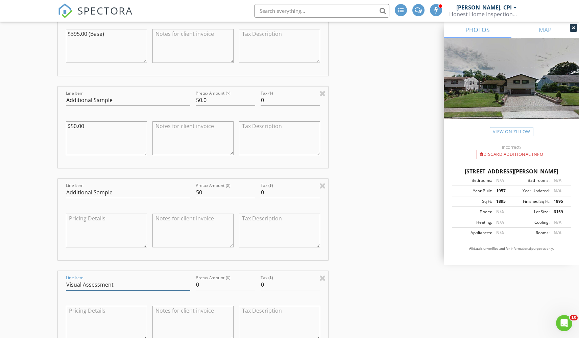
type input "Visual Assessment"
click at [221, 284] on input "0" at bounding box center [225, 284] width 59 height 11
type input "195"
click at [424, 286] on div "INSPECTOR(S) check_box [PERSON_NAME], CPI PRIMARY [PERSON_NAME], CPI arrow_drop…" at bounding box center [289, 255] width 463 height 1607
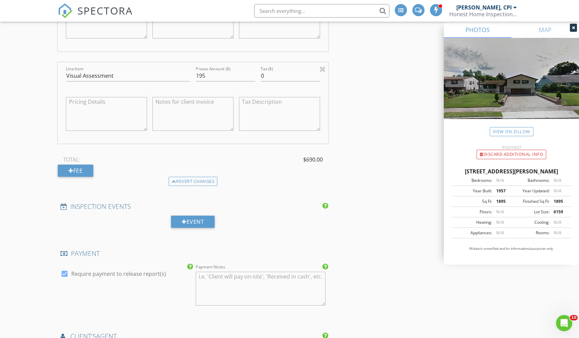
scroll to position [838, 0]
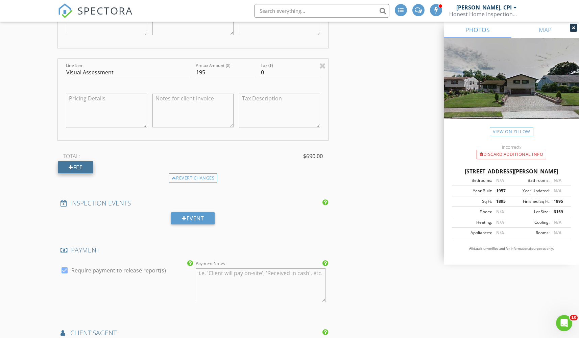
click at [75, 168] on div "Fee" at bounding box center [75, 167] width 35 height 12
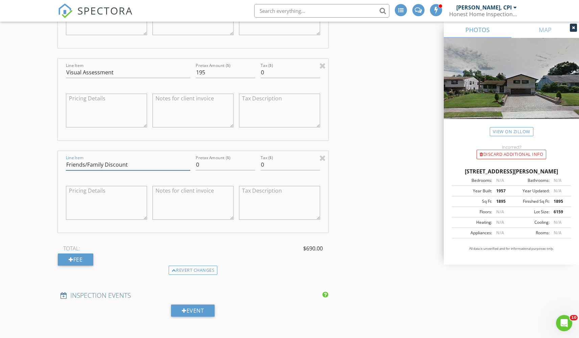
type input "Friends/Family Discount"
click at [208, 169] on input "0" at bounding box center [225, 164] width 59 height 11
click at [397, 199] on div "INSPECTOR(S) check_box [PERSON_NAME], CPI PRIMARY [PERSON_NAME], CPI arrow_drop…" at bounding box center [289, 89] width 463 height 1699
click at [204, 163] on input "-240" at bounding box center [225, 164] width 59 height 11
click at [371, 221] on div "INSPECTOR(S) check_box [PERSON_NAME], CPI PRIMARY [PERSON_NAME], CPI arrow_drop…" at bounding box center [289, 89] width 463 height 1699
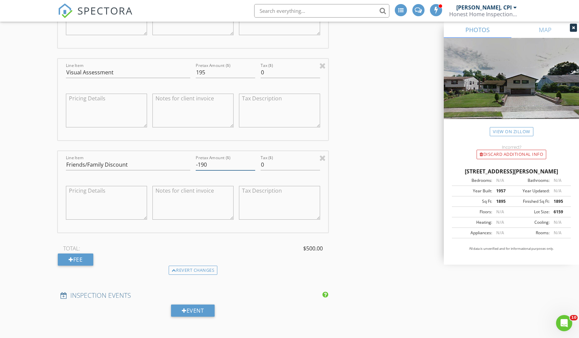
click at [215, 162] on input "-190" at bounding box center [225, 164] width 59 height 11
type input "-195"
click at [338, 213] on div "INSPECTOR(S) check_box [PERSON_NAME], CPI PRIMARY [PERSON_NAME], CPI arrow_drop…" at bounding box center [289, 89] width 463 height 1699
click at [191, 201] on textarea at bounding box center [192, 203] width 81 height 34
type textarea "Additional $25 off for cash payments."
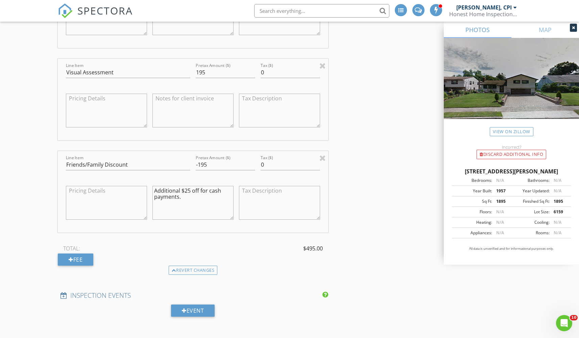
click at [411, 213] on div "INSPECTOR(S) check_box [PERSON_NAME], CPI PRIMARY [PERSON_NAME], CPI arrow_drop…" at bounding box center [289, 89] width 463 height 1699
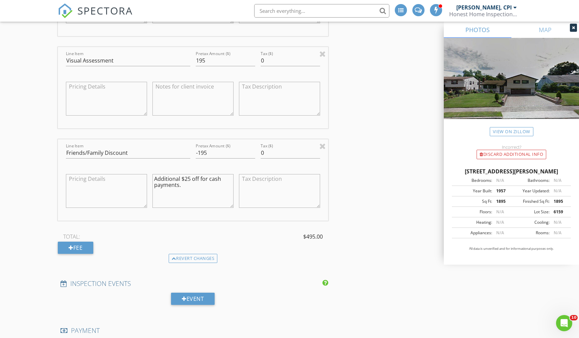
scroll to position [846, 0]
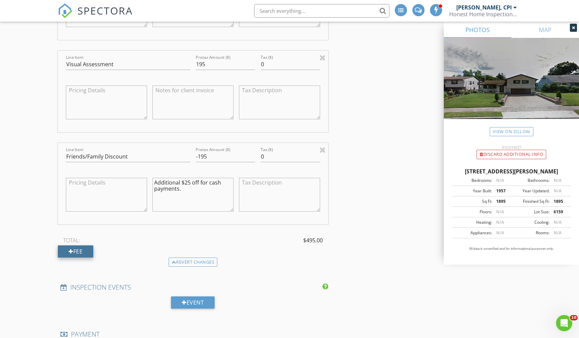
click at [90, 247] on div "Fee" at bounding box center [75, 251] width 35 height 12
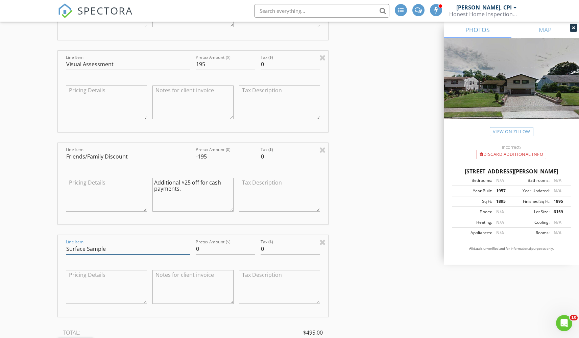
type input "Surface Sample"
click at [198, 287] on textarea at bounding box center [192, 287] width 81 height 34
click at [367, 268] on div "INSPECTOR(S) check_box [PERSON_NAME], CPI PRIMARY [PERSON_NAME], CPI arrow_drop…" at bounding box center [289, 127] width 463 height 1791
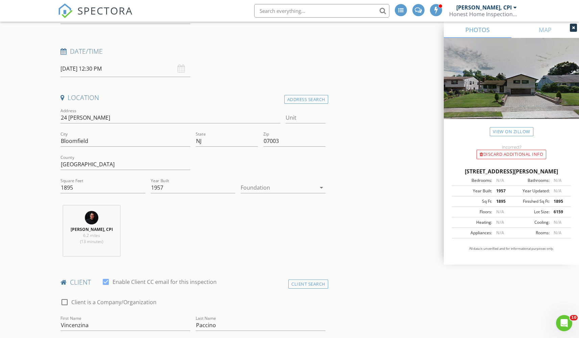
scroll to position [83, 0]
click at [273, 188] on div at bounding box center [278, 189] width 75 height 11
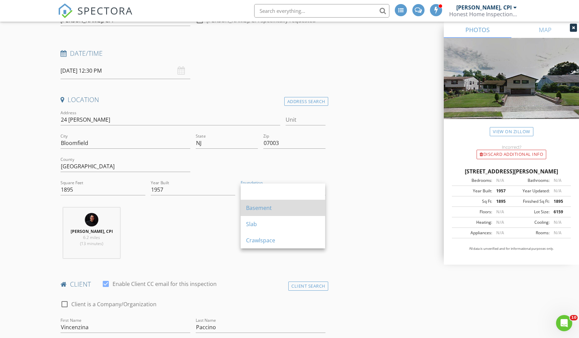
click at [265, 209] on div "Basement" at bounding box center [283, 208] width 74 height 8
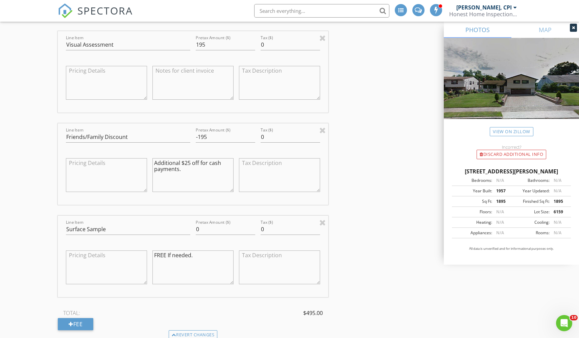
scroll to position [847, 0]
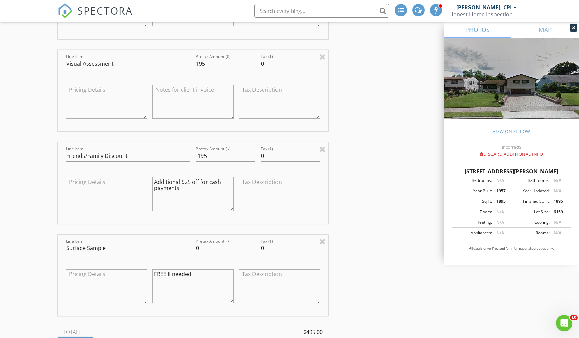
click at [211, 271] on textarea "FREE If needed." at bounding box center [192, 286] width 81 height 34
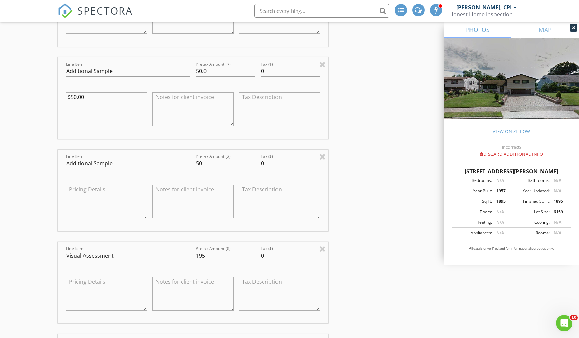
type textarea "FREE If needed ($50 Value)"
click at [219, 162] on input "50" at bounding box center [225, 163] width 59 height 11
type input "50.0"
click at [93, 164] on input "Additional Sample" at bounding box center [128, 163] width 124 height 11
type input "Additional Air Sample"
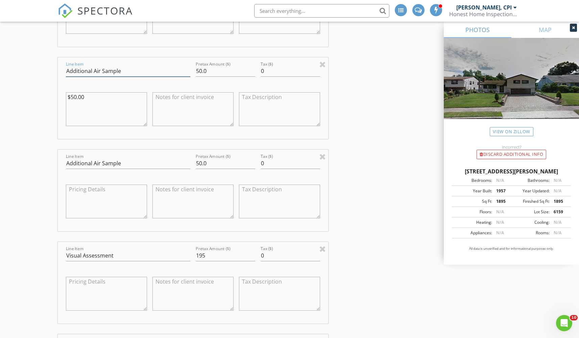
type input "Additional Air Sample"
click at [354, 112] on div "INSPECTOR(S) check_box [PERSON_NAME], CPI PRIMARY [PERSON_NAME], CPI arrow_drop…" at bounding box center [289, 318] width 463 height 1791
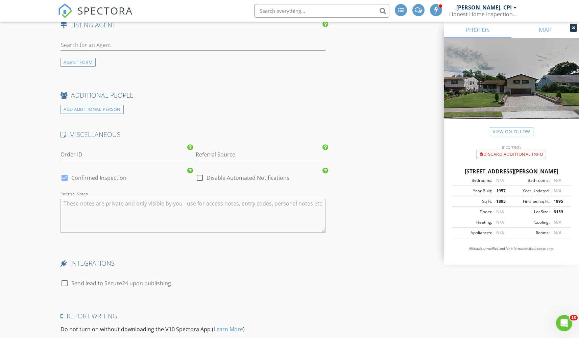
scroll to position [1544, 0]
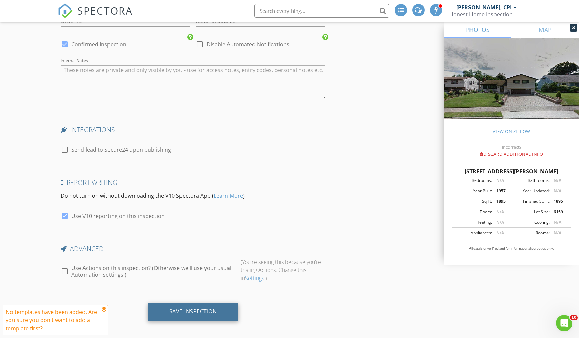
click at [192, 311] on div "Save Inspection" at bounding box center [193, 311] width 48 height 7
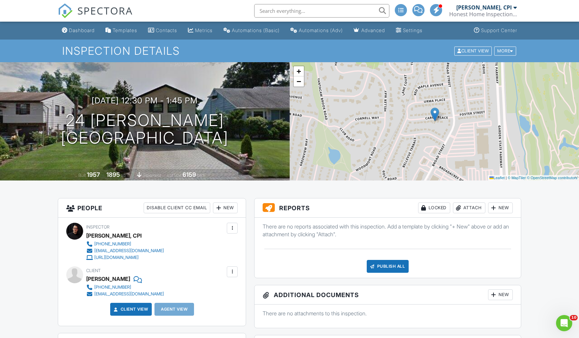
click at [129, 308] on link "Client View" at bounding box center [131, 309] width 36 height 7
